Goal: Information Seeking & Learning: Learn about a topic

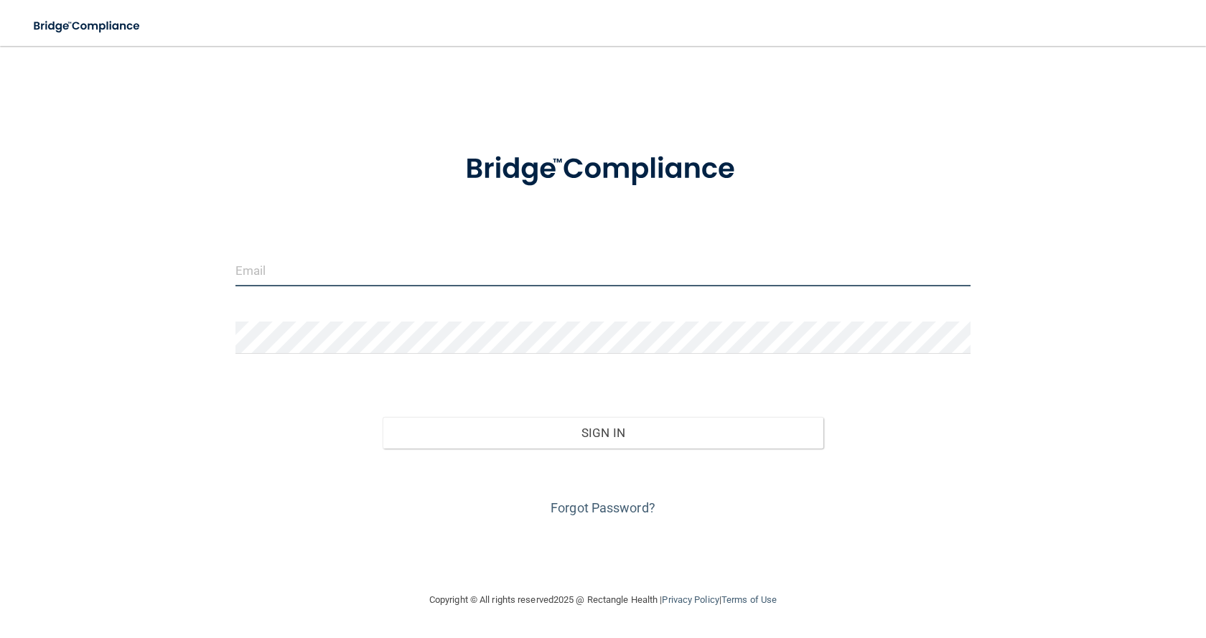
click at [269, 274] on input "email" at bounding box center [602, 270] width 735 height 32
type input "[EMAIL_ADDRESS][DOMAIN_NAME]"
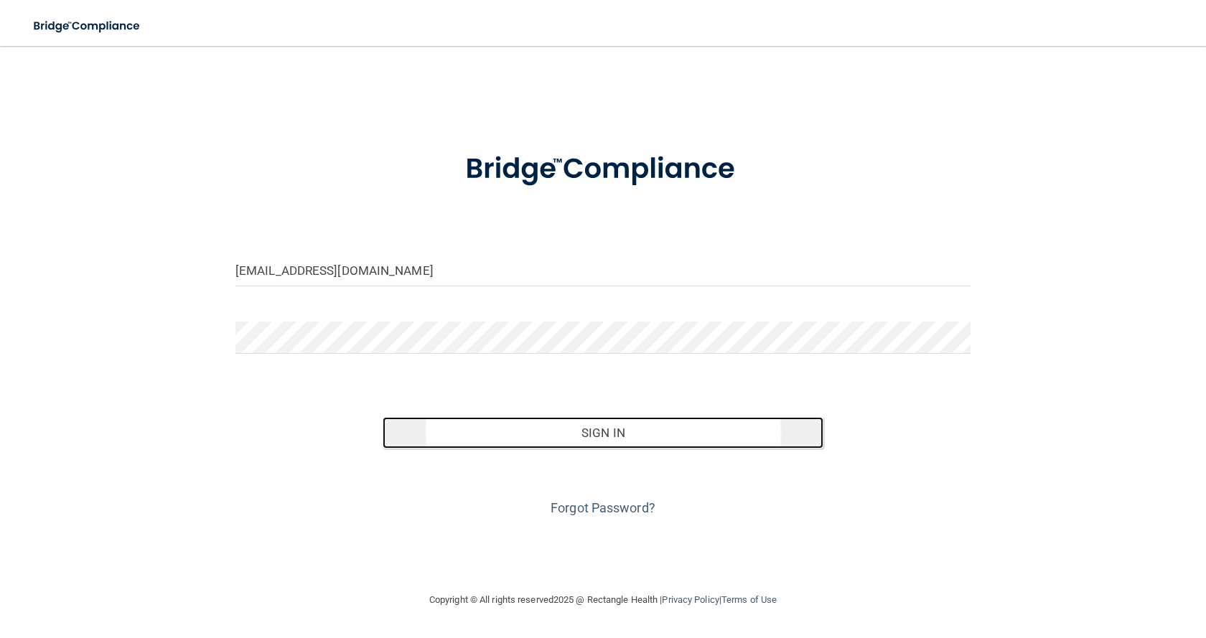
click at [611, 434] on button "Sign In" at bounding box center [603, 433] width 441 height 32
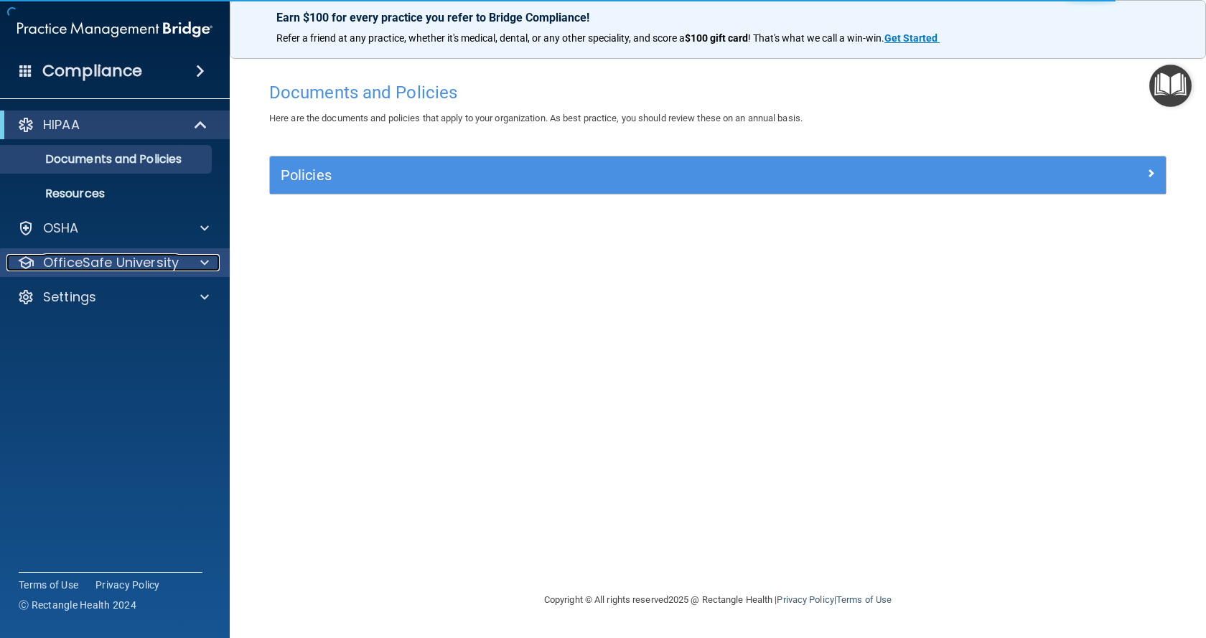
click at [200, 264] on div at bounding box center [203, 262] width 36 height 17
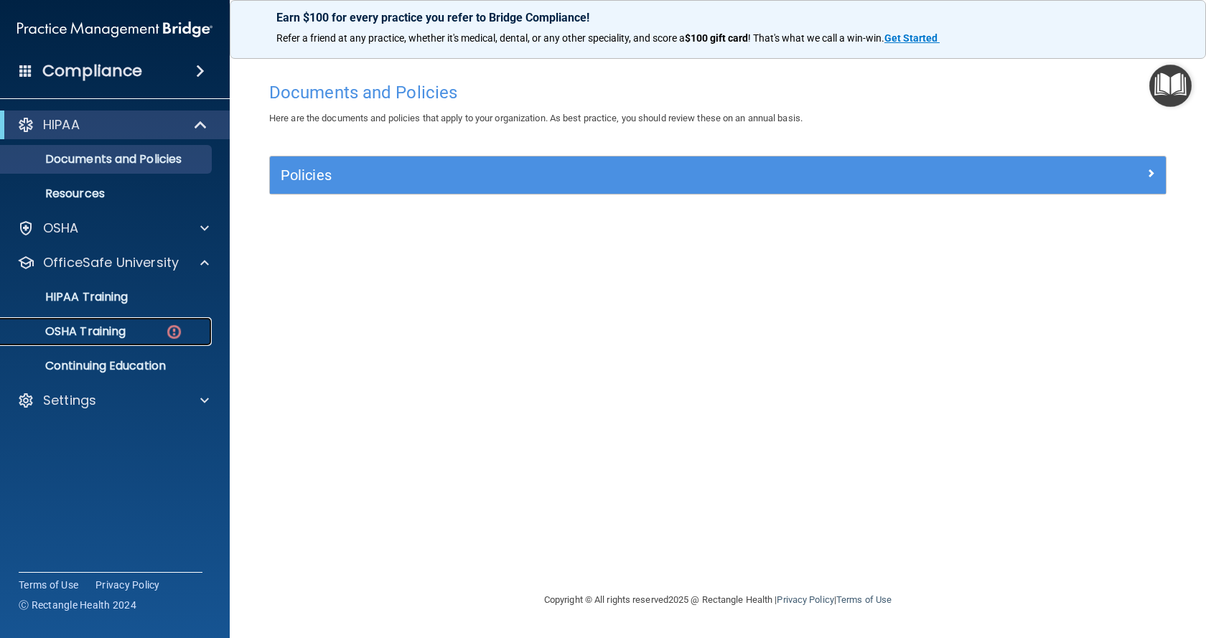
click at [159, 330] on div "OSHA Training" at bounding box center [107, 332] width 196 height 14
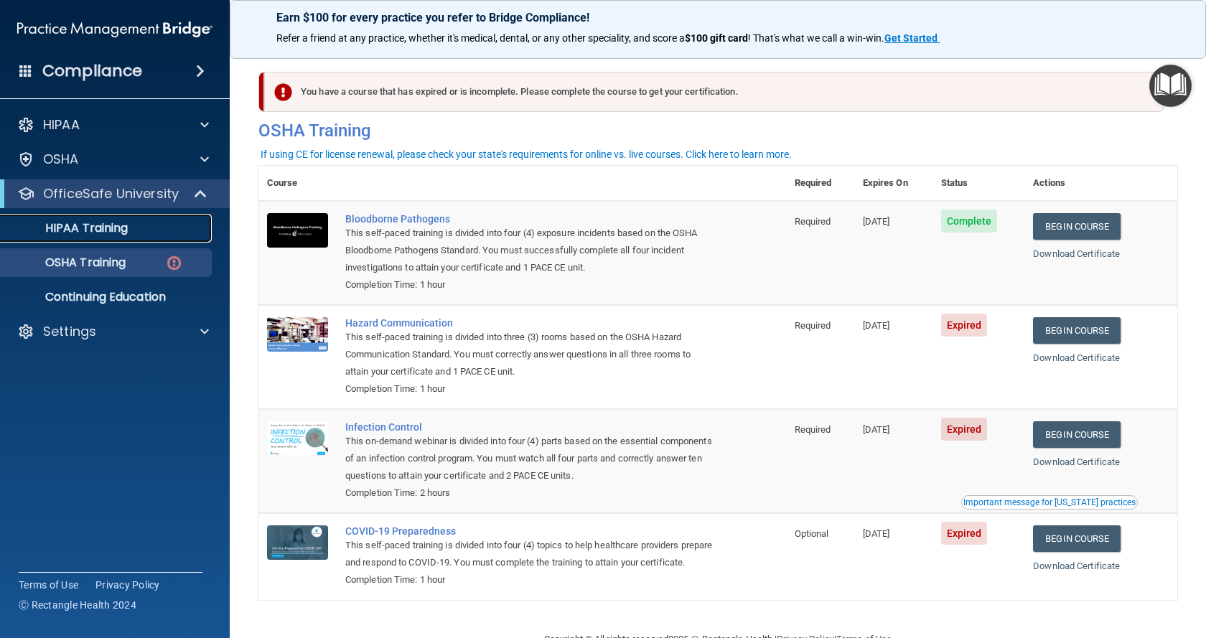
click at [110, 229] on p "HIPAA Training" at bounding box center [68, 228] width 118 height 14
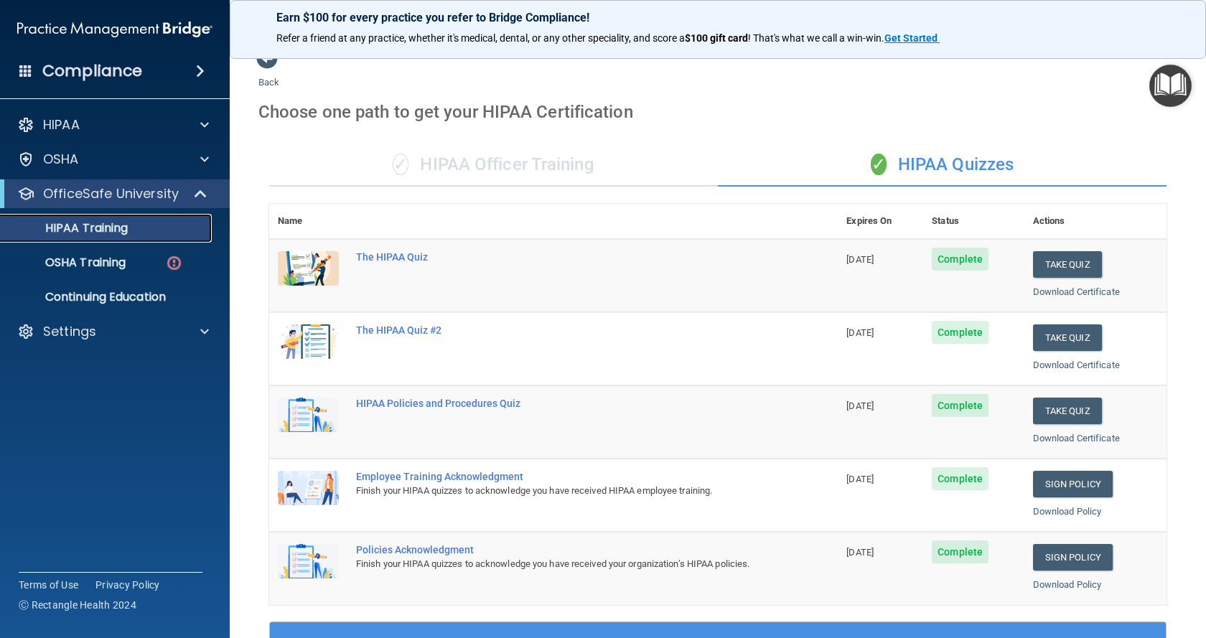
scroll to position [12, 0]
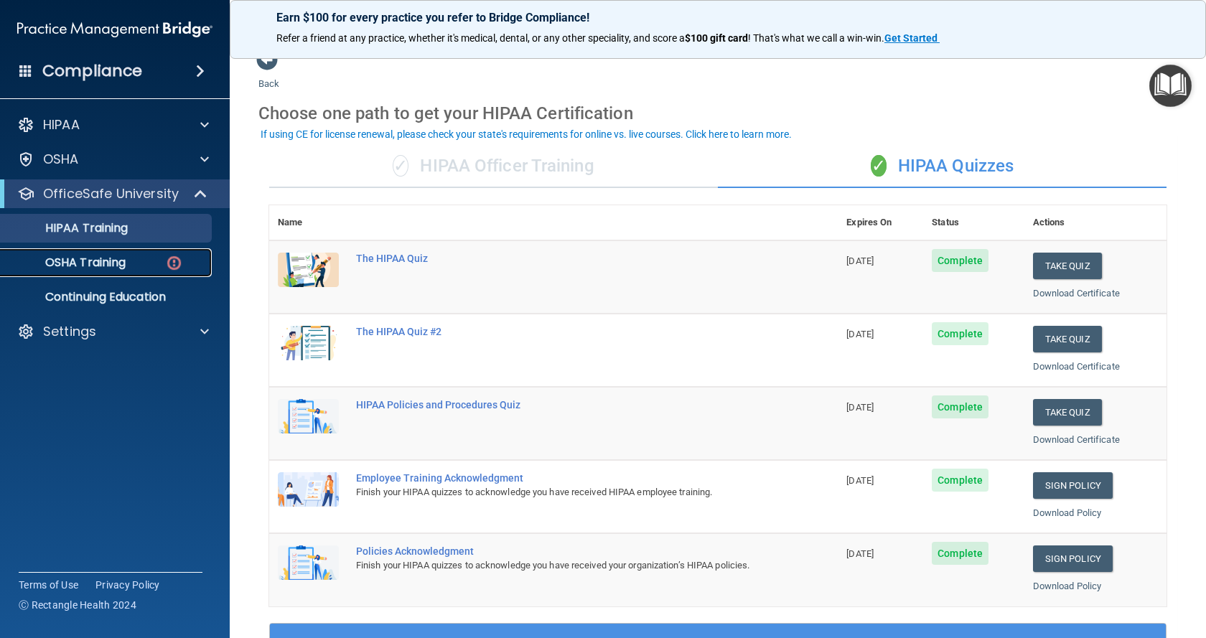
drag, startPoint x: 174, startPoint y: 260, endPoint x: 136, endPoint y: 261, distance: 37.4
click at [136, 261] on div "OSHA Training" at bounding box center [107, 263] width 196 height 14
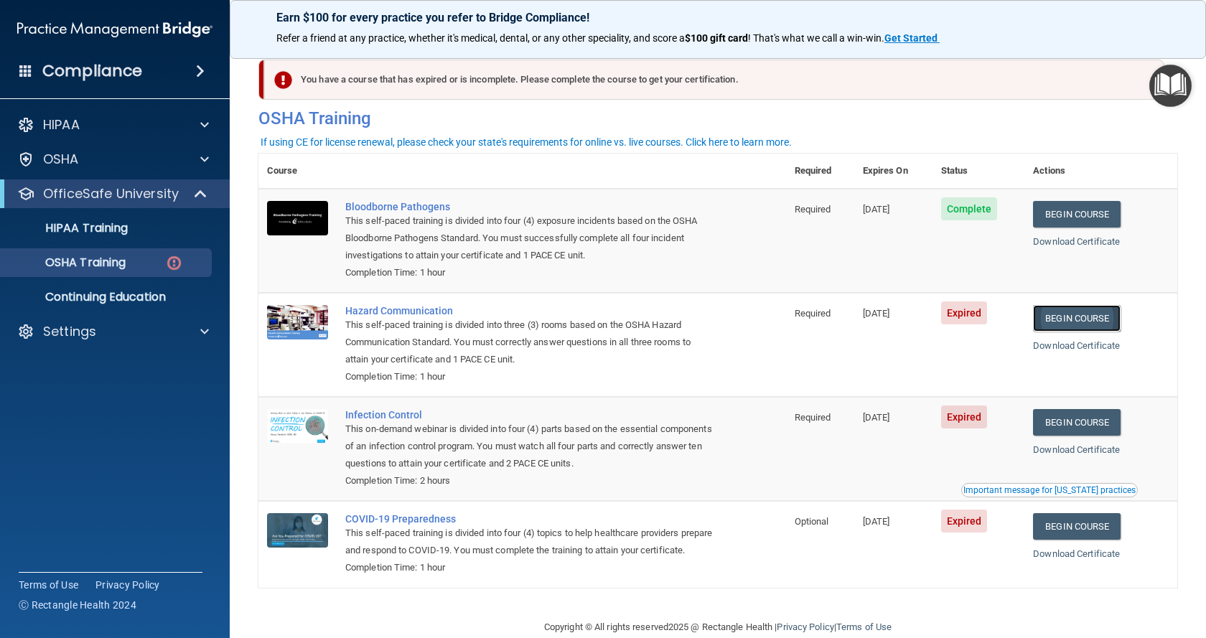
click at [1057, 319] on link "Begin Course" at bounding box center [1077, 318] width 88 height 27
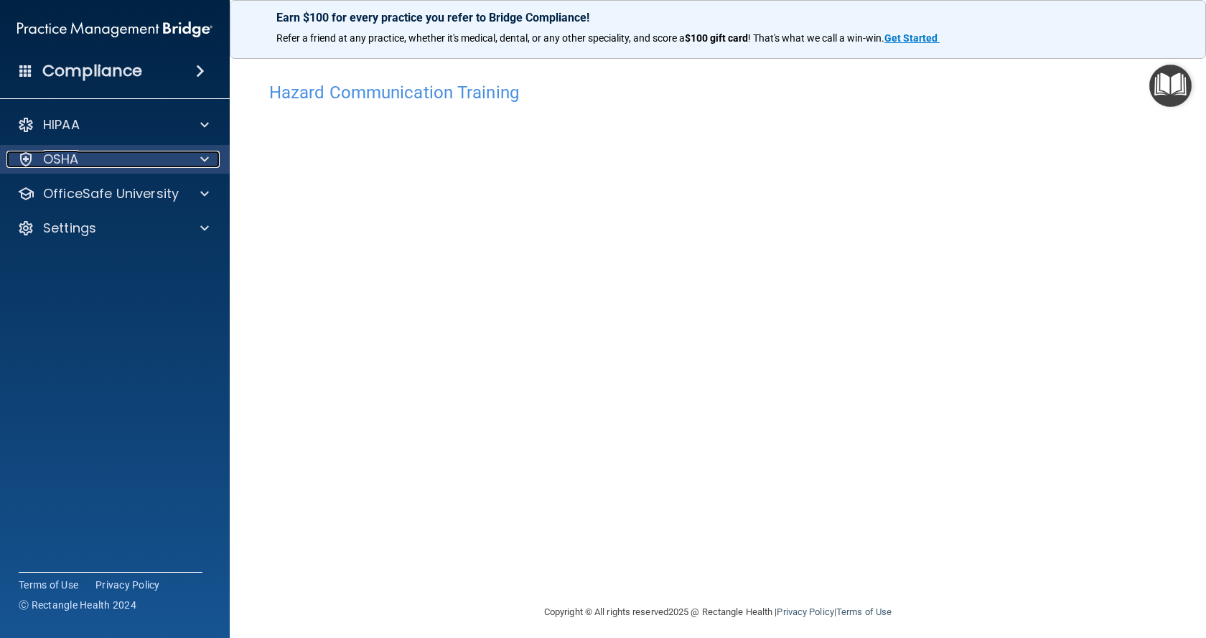
click at [72, 159] on p "OSHA" at bounding box center [61, 159] width 36 height 17
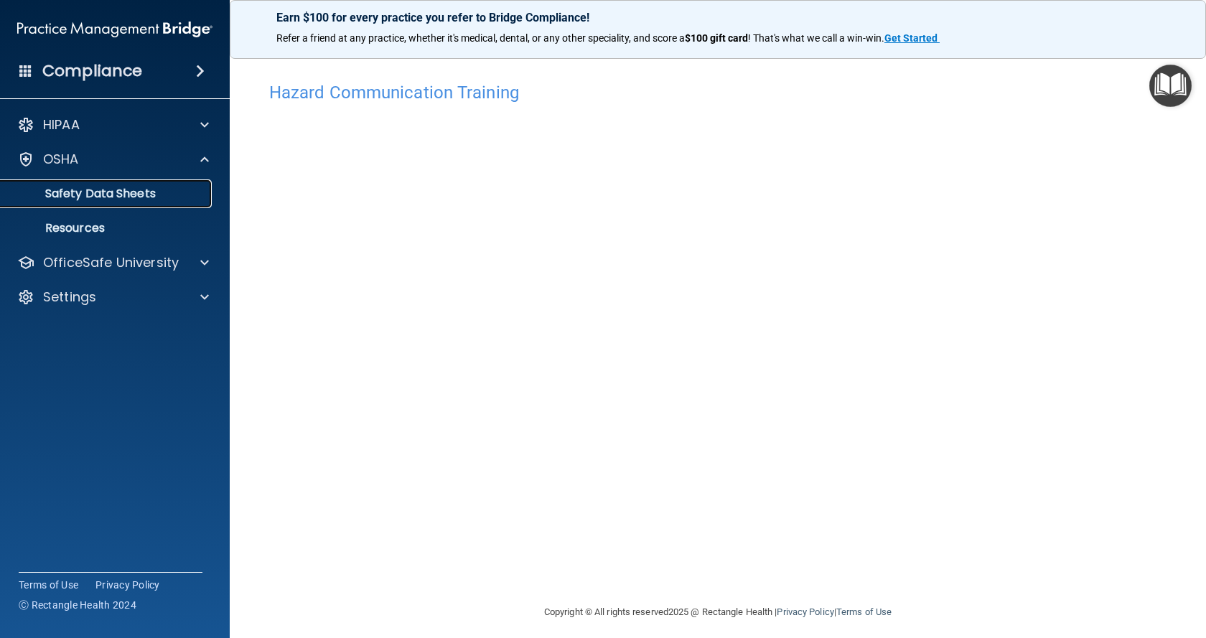
click at [72, 196] on p "Safety Data Sheets" at bounding box center [107, 194] width 196 height 14
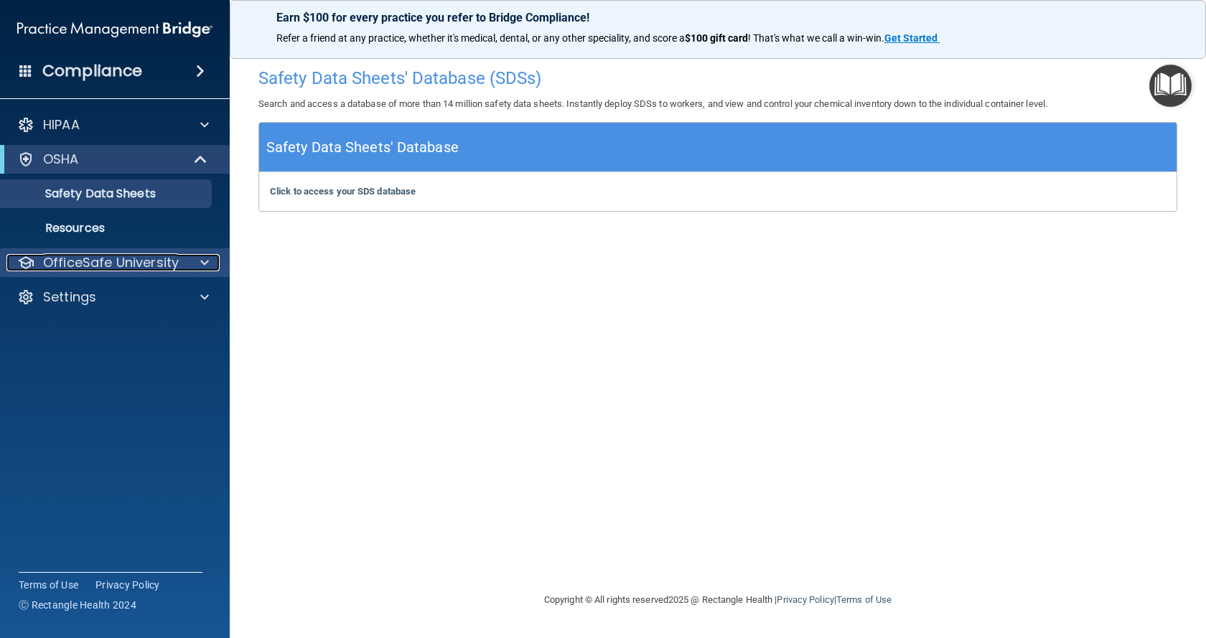
click at [205, 261] on span at bounding box center [204, 262] width 9 height 17
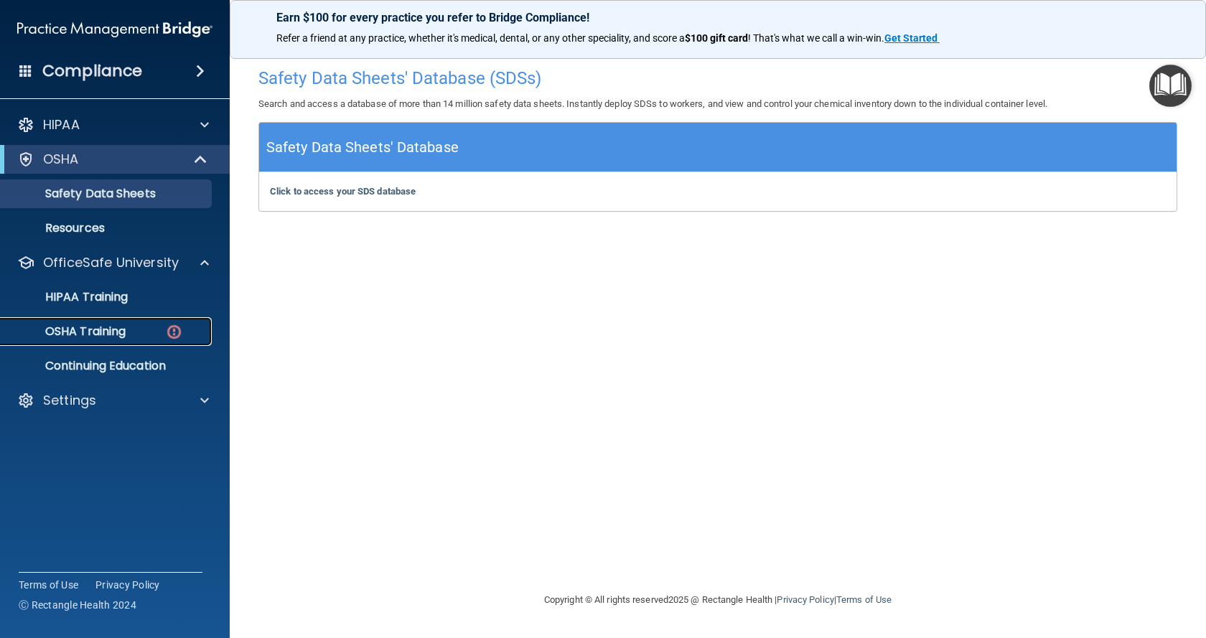
click at [154, 338] on link "OSHA Training" at bounding box center [99, 331] width 226 height 29
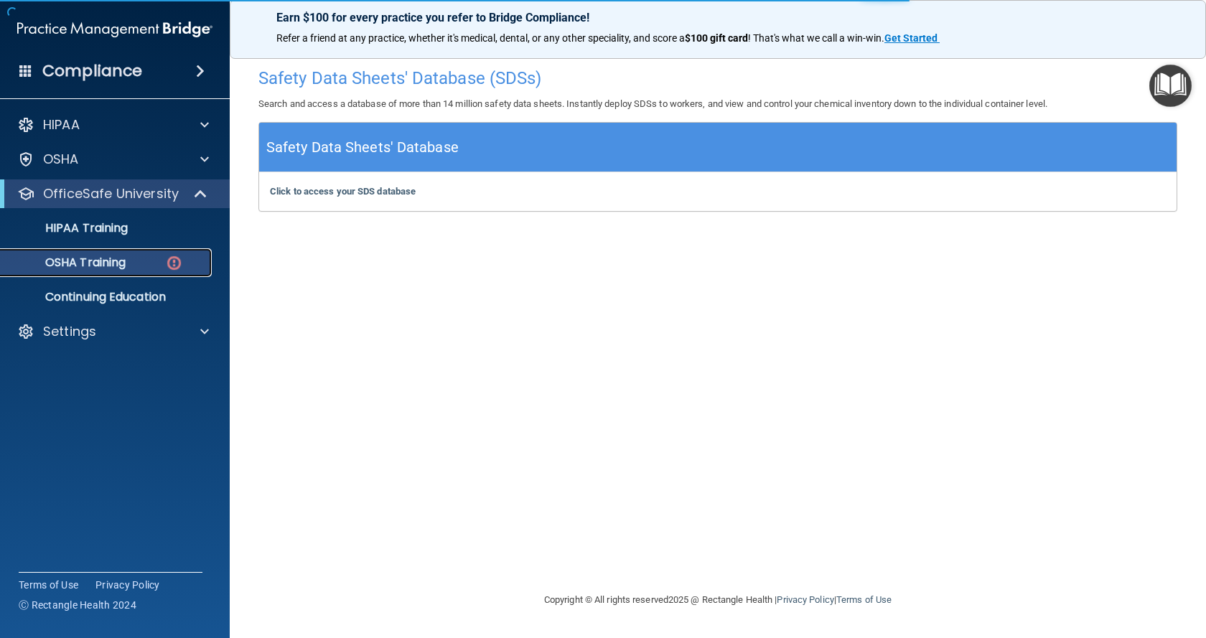
click at [112, 266] on p "OSHA Training" at bounding box center [67, 263] width 116 height 14
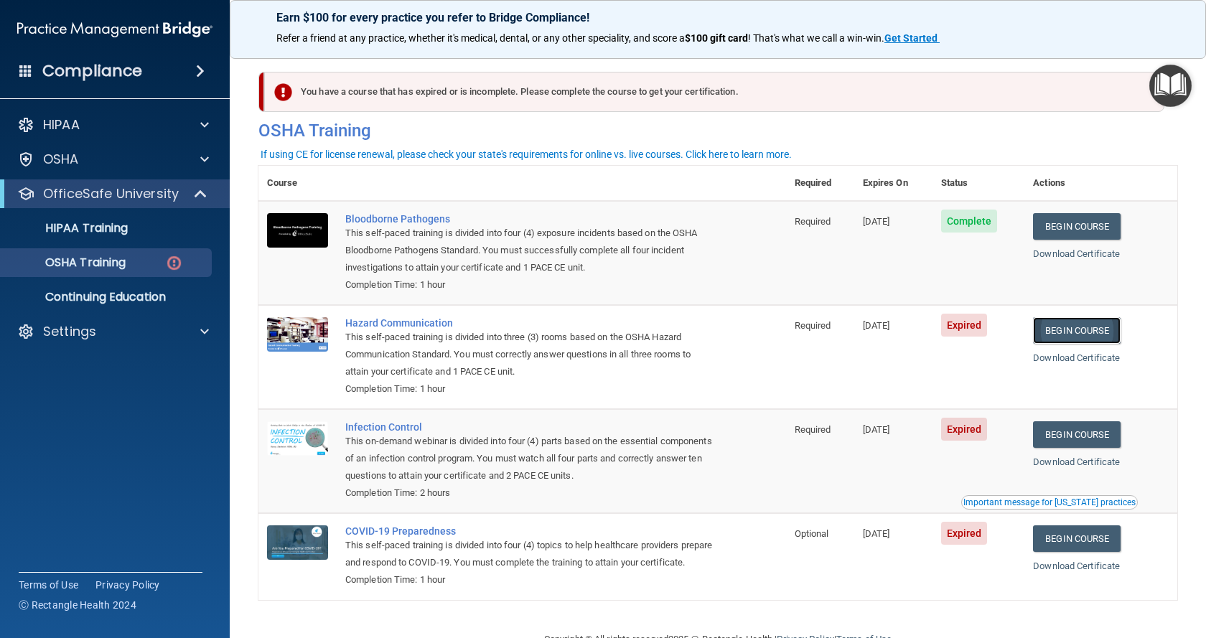
click at [1096, 336] on link "Begin Course" at bounding box center [1077, 330] width 88 height 27
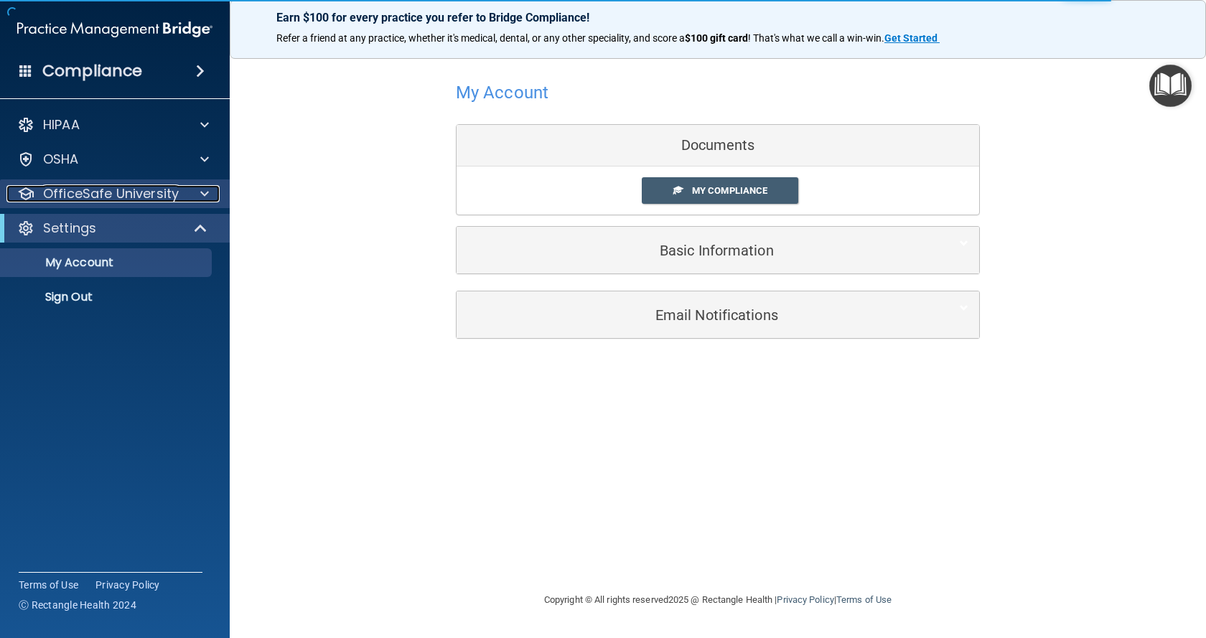
click at [202, 186] on span at bounding box center [204, 193] width 9 height 17
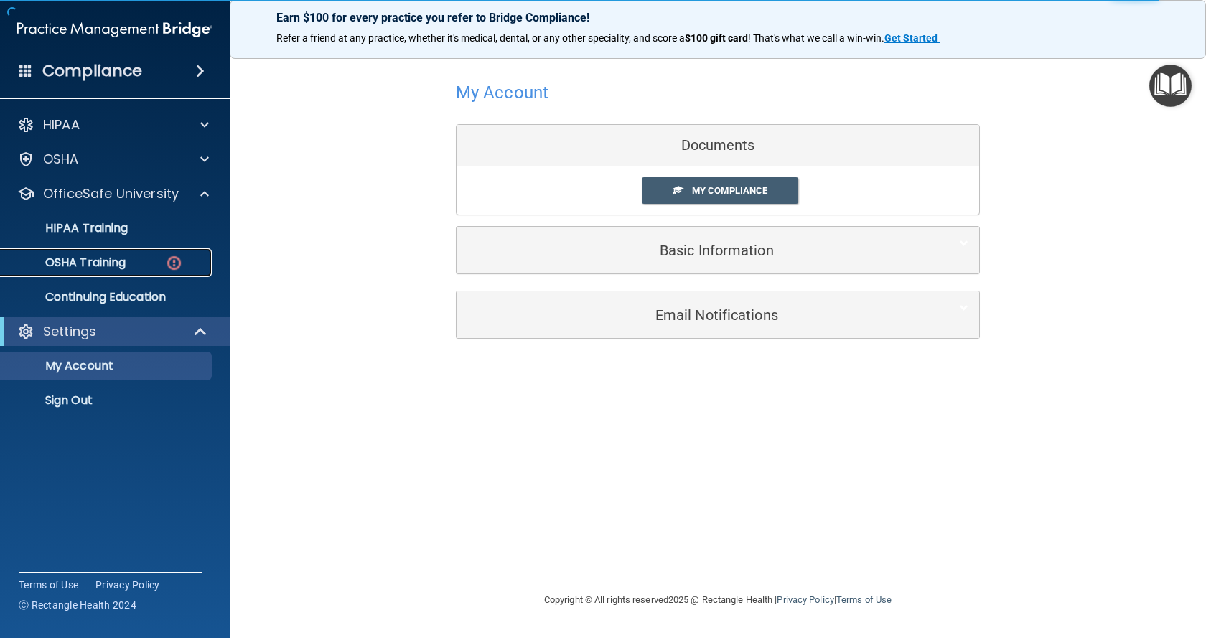
click at [174, 254] on img at bounding box center [174, 263] width 18 height 18
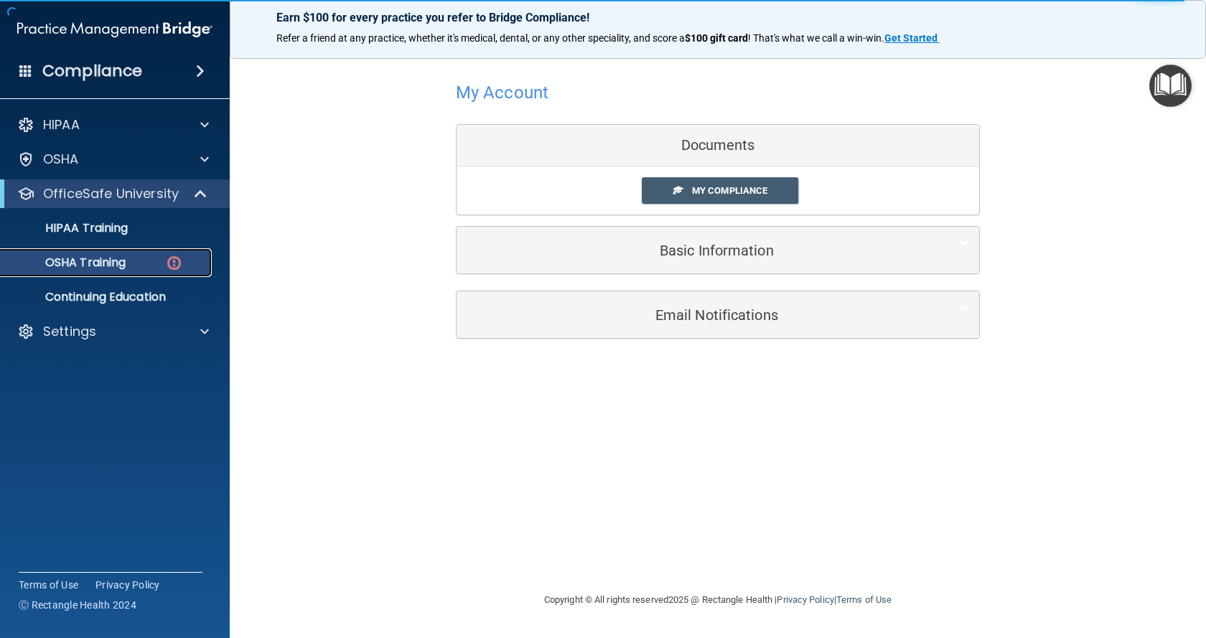
click at [168, 263] on img at bounding box center [174, 263] width 18 height 18
click at [111, 263] on p "OSHA Training" at bounding box center [67, 263] width 116 height 14
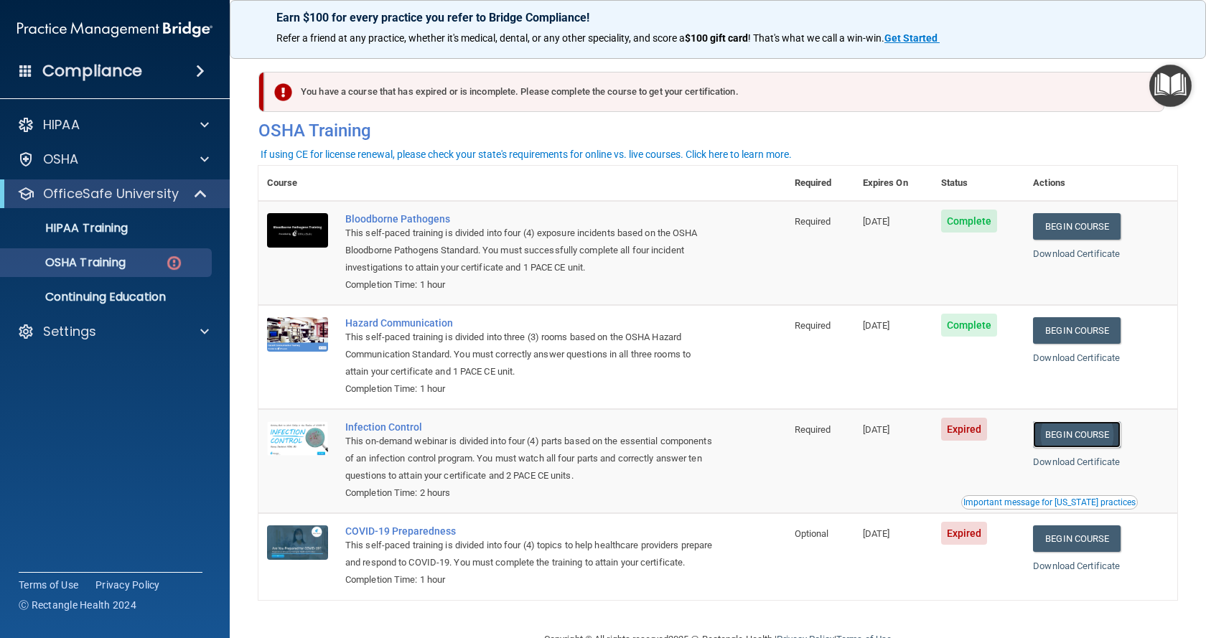
click at [1083, 439] on link "Begin Course" at bounding box center [1077, 434] width 88 height 27
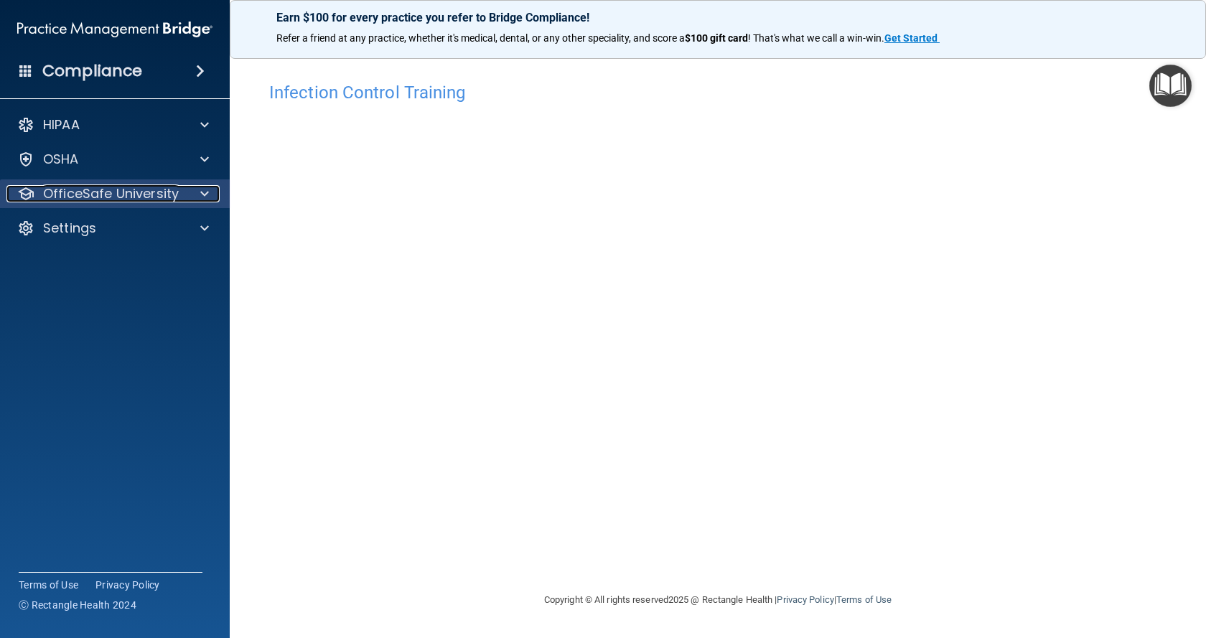
click at [204, 192] on span at bounding box center [204, 193] width 9 height 17
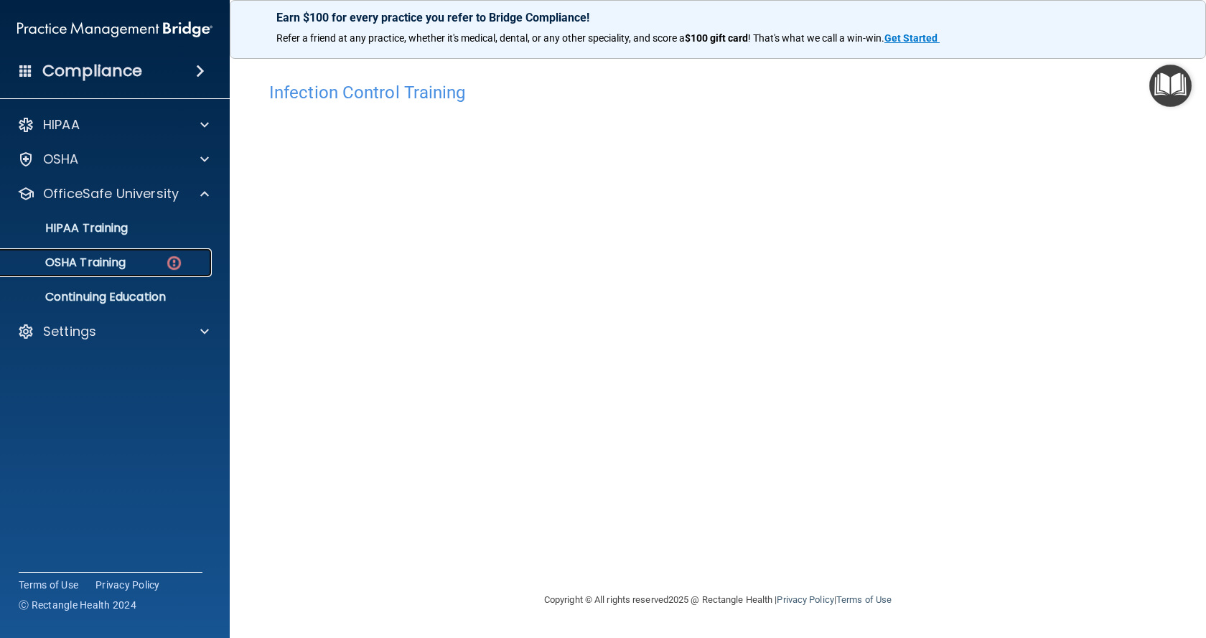
click at [180, 264] on img at bounding box center [174, 263] width 18 height 18
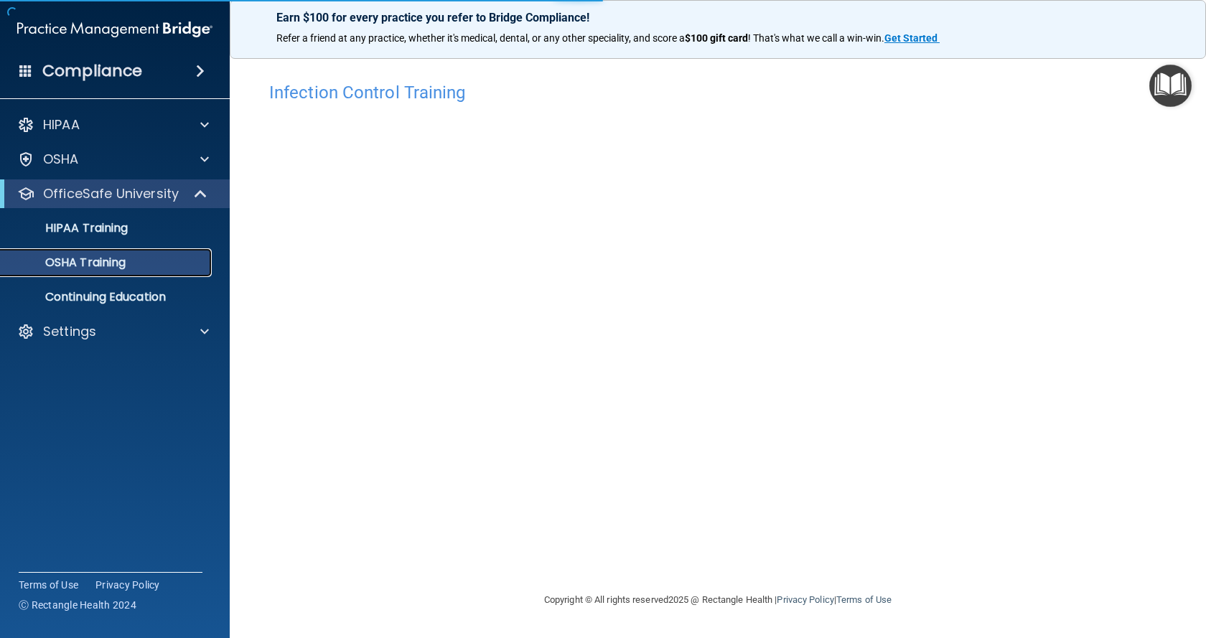
click at [179, 264] on div "OSHA Training" at bounding box center [107, 263] width 196 height 14
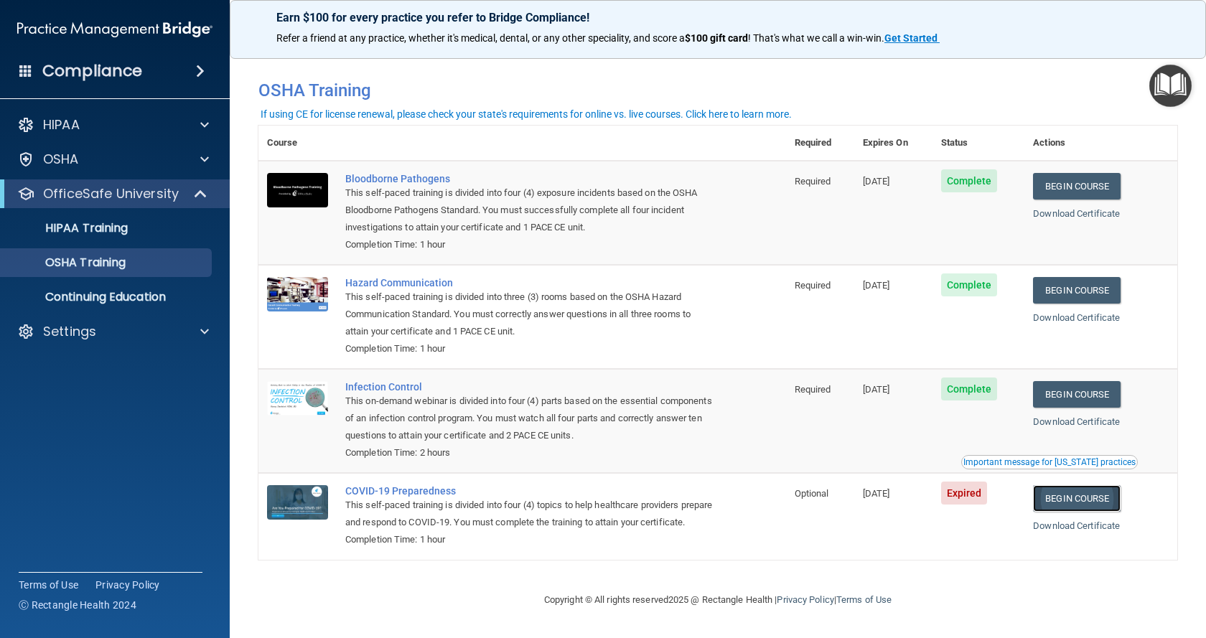
click at [1059, 499] on link "Begin Course" at bounding box center [1077, 498] width 88 height 27
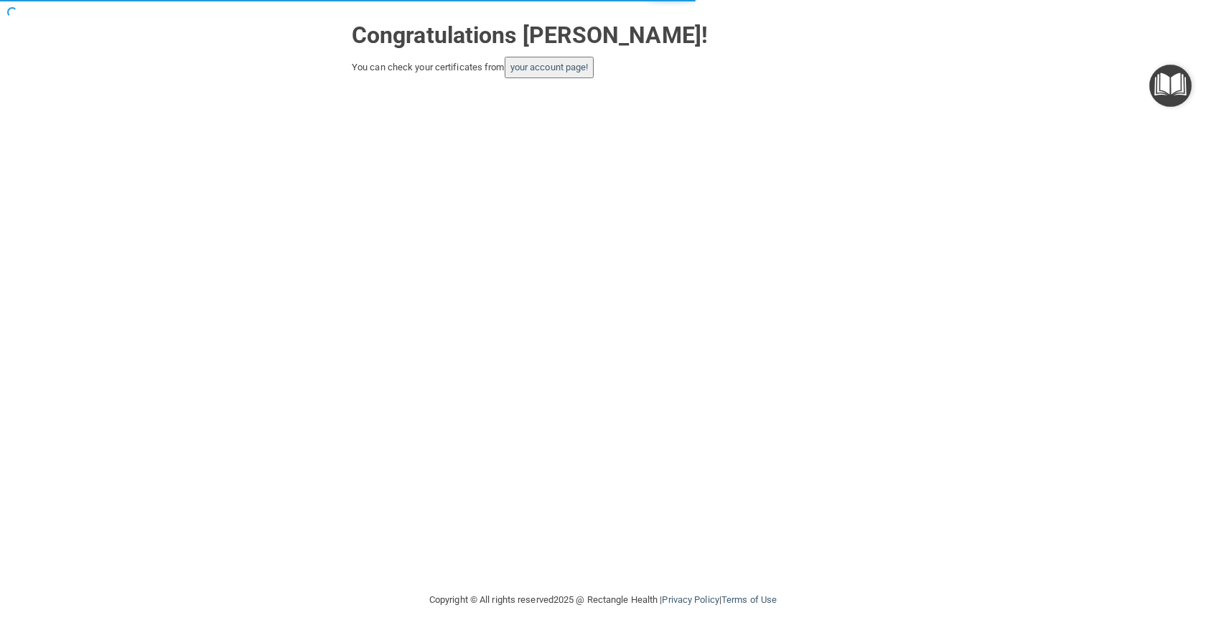
click at [539, 74] on button "your account page!" at bounding box center [550, 68] width 90 height 22
click at [547, 70] on link "your account page!" at bounding box center [549, 67] width 78 height 11
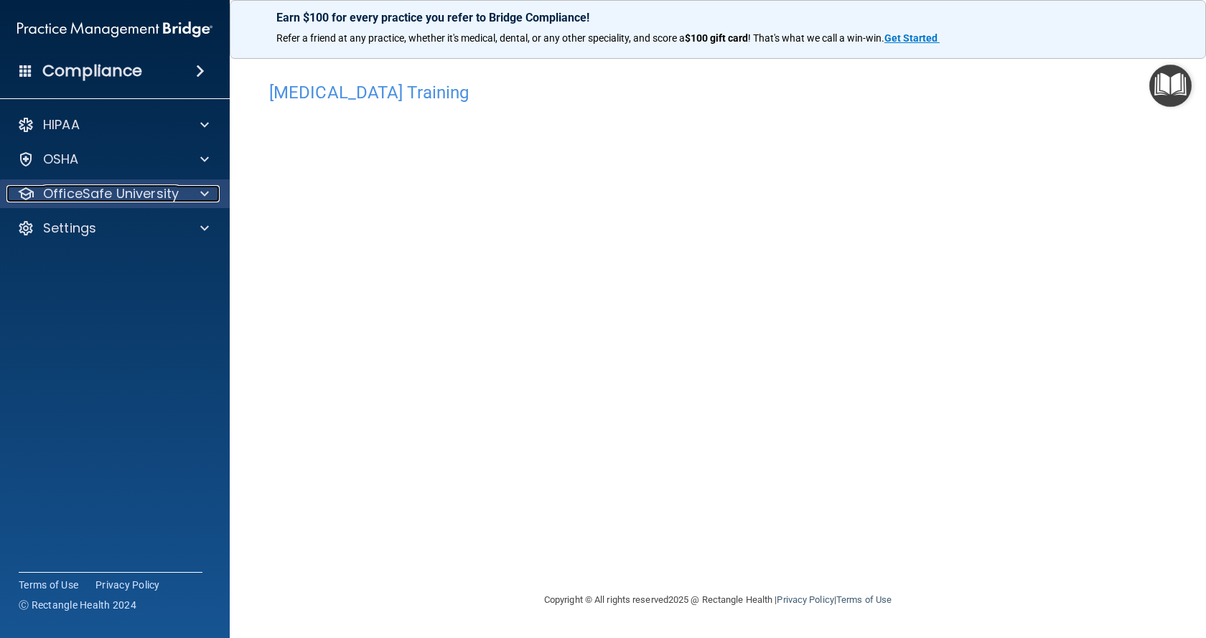
click at [198, 193] on div at bounding box center [203, 193] width 36 height 17
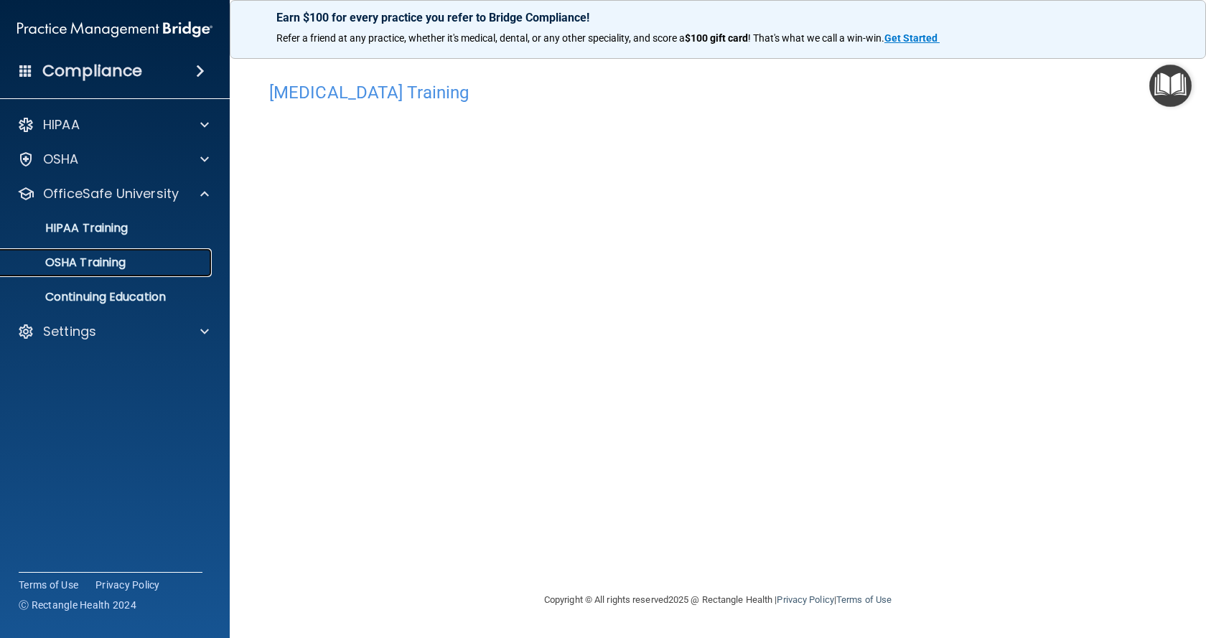
click at [139, 258] on div "OSHA Training" at bounding box center [107, 263] width 196 height 14
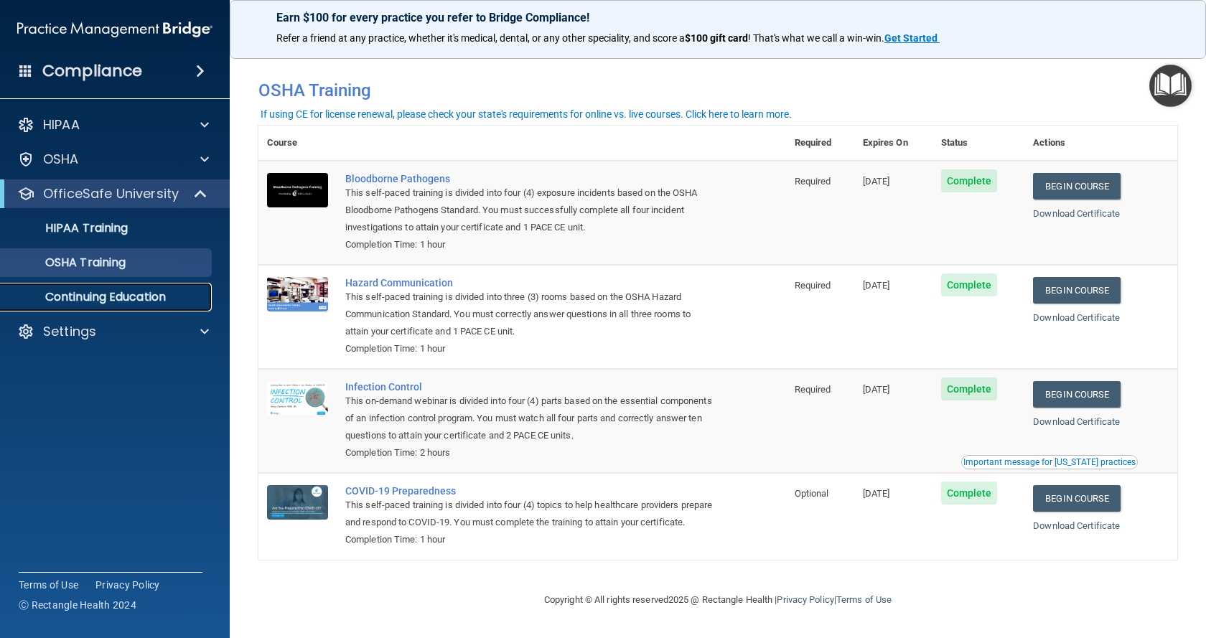
click at [135, 299] on p "Continuing Education" at bounding box center [107, 297] width 196 height 14
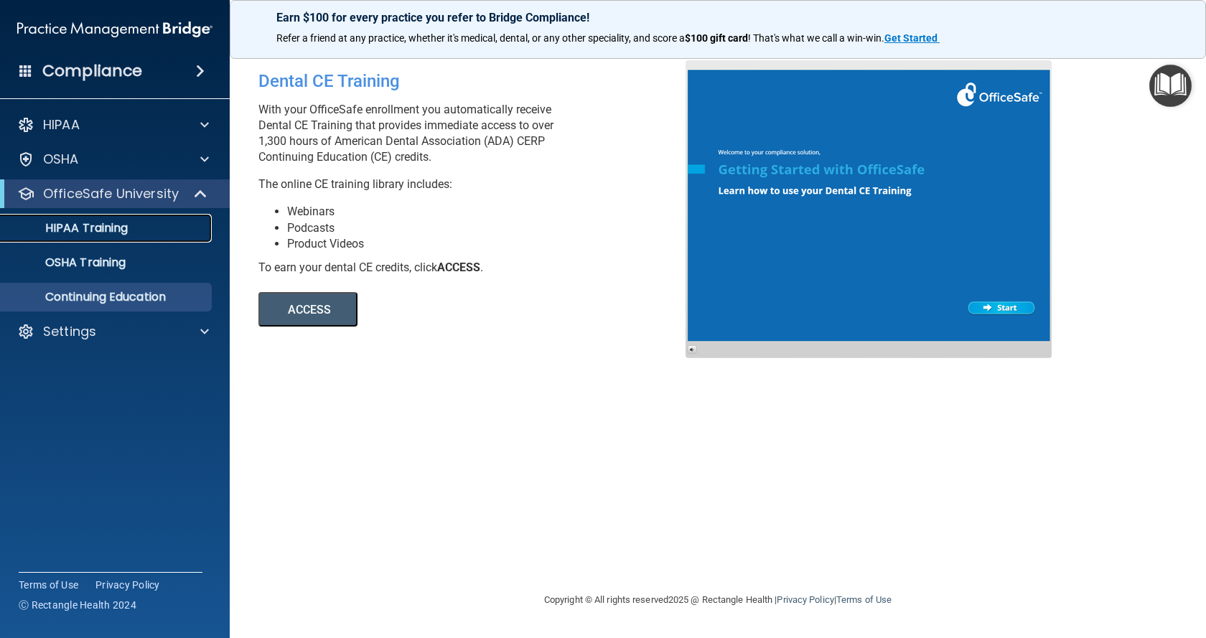
click at [89, 226] on p "HIPAA Training" at bounding box center [68, 228] width 118 height 14
